Goal: Transaction & Acquisition: Purchase product/service

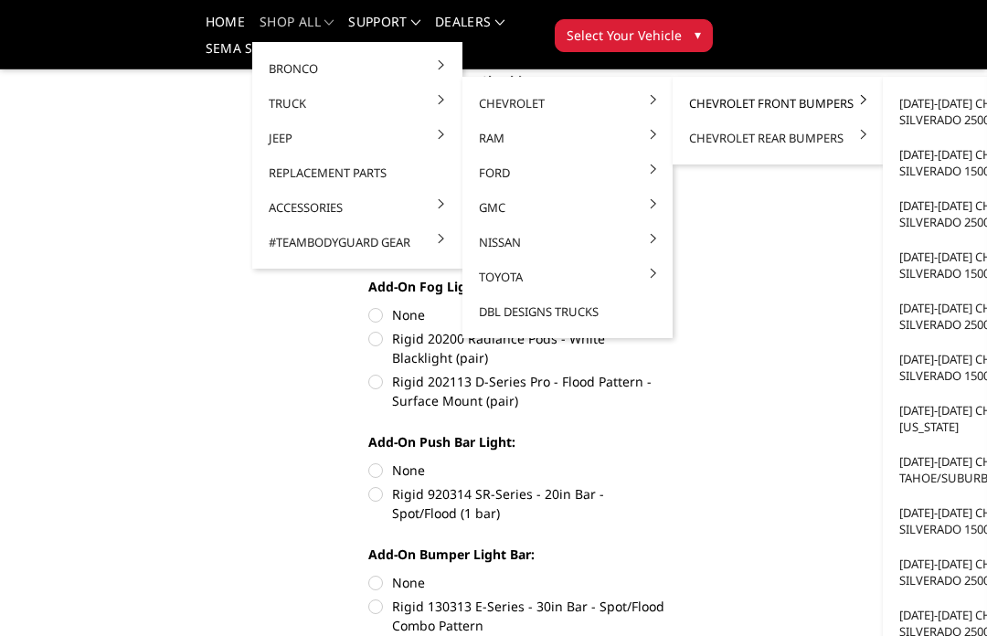
scroll to position [758, 0]
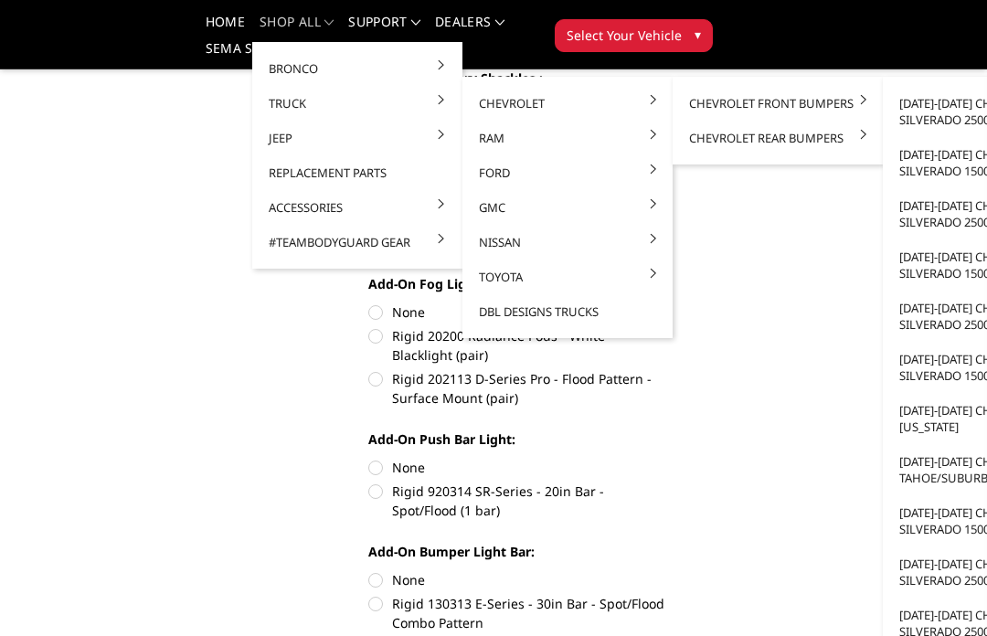
click at [967, 463] on link "[DATE]-[DATE] Chevrolet Tahoe/Suburban 1500" at bounding box center [988, 469] width 196 height 51
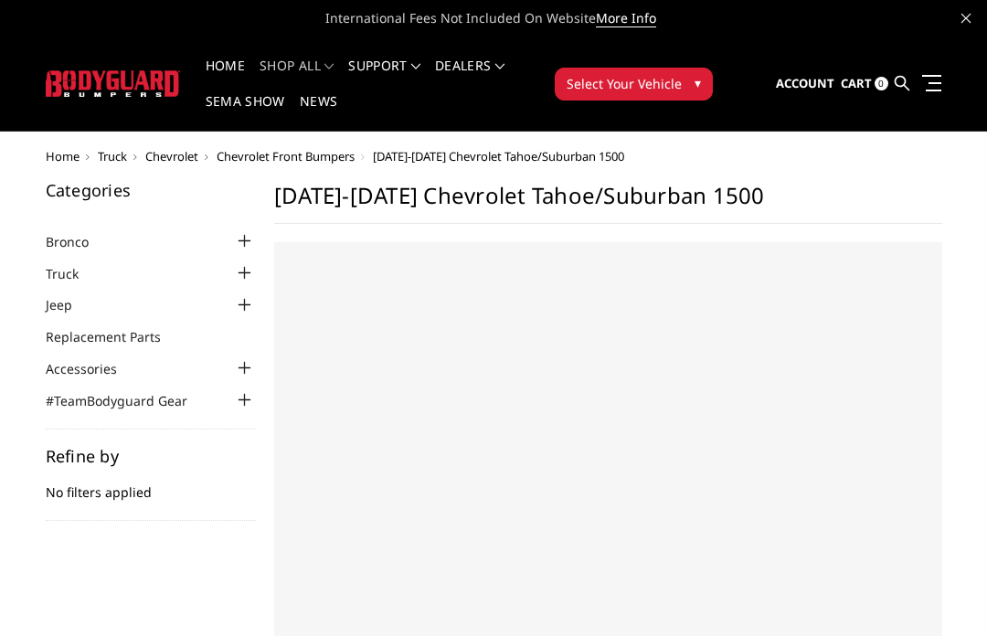
select select "US"
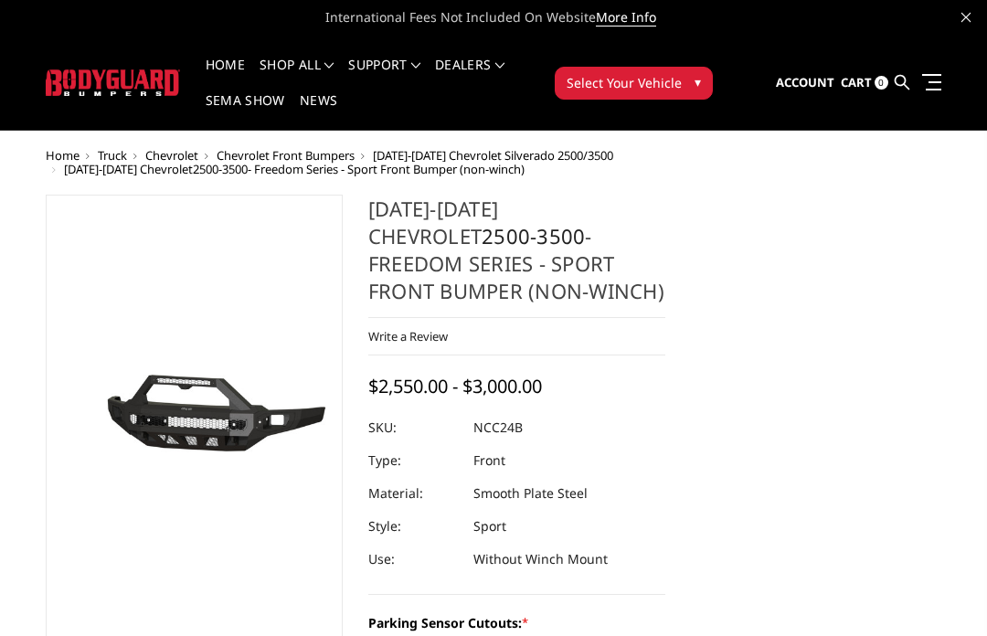
click at [702, 95] on button "Select Your Vehicle ▾" at bounding box center [634, 83] width 158 height 33
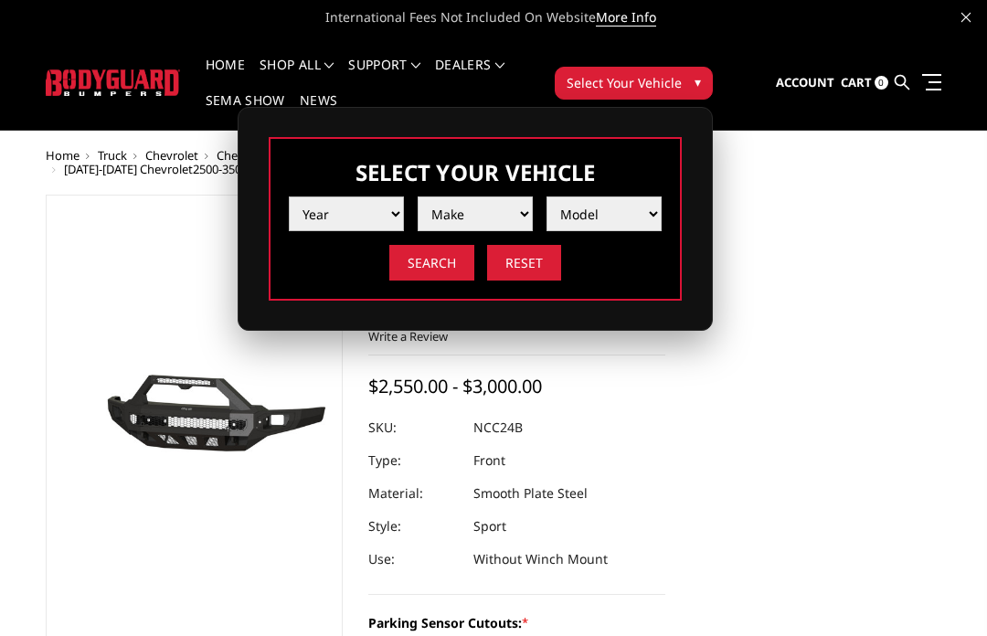
click at [390, 214] on select "Year [DATE] 2024 2023 2022 2021 2020 2019 2018 2017 2016 2015 2014 2013 2012 20…" at bounding box center [346, 213] width 115 height 35
select select "yr_2010"
click at [516, 207] on select "Make Chevrolet Ford GMC Ram Toyota" at bounding box center [475, 213] width 115 height 35
select select "mk_chevrolet"
click at [652, 223] on select "Model Silverado 1500 Silverado 2500 / 3500 Tahoe/Suburban 1500" at bounding box center [603, 213] width 115 height 35
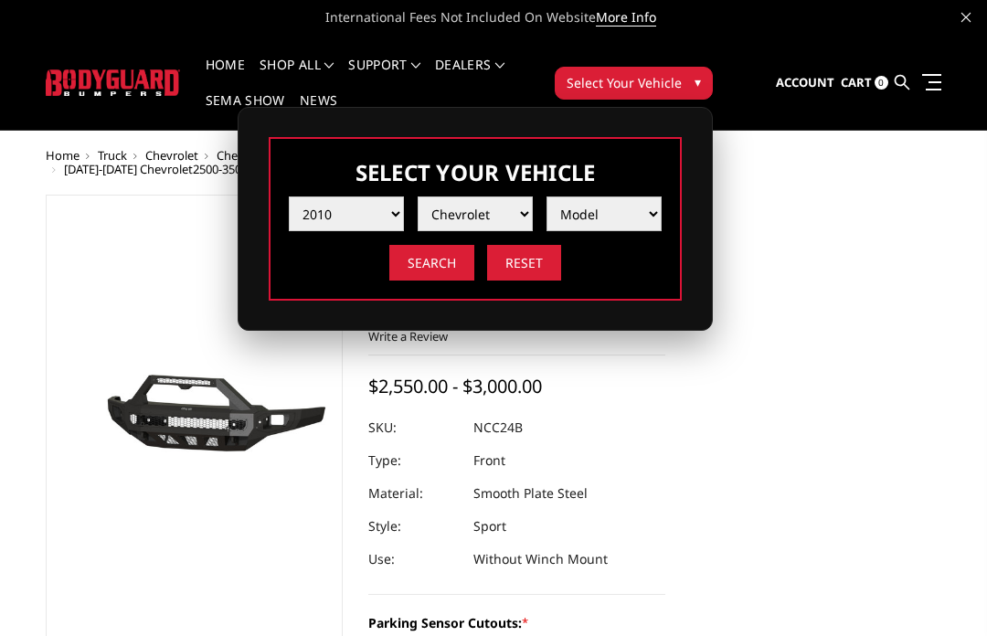
select select "md_tahoe-suburban-1500"
click at [447, 278] on input "Search" at bounding box center [431, 263] width 85 height 36
